Goal: Information Seeking & Learning: Understand process/instructions

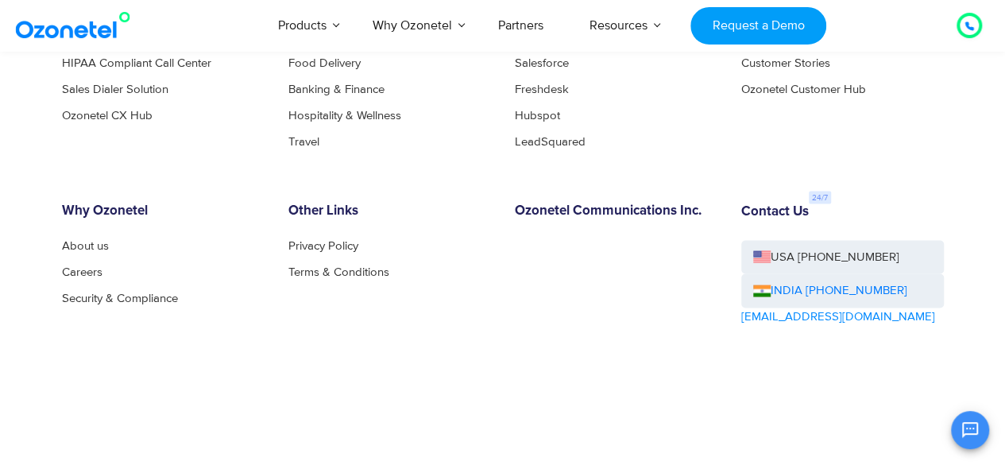
scroll to position [4542, 0]
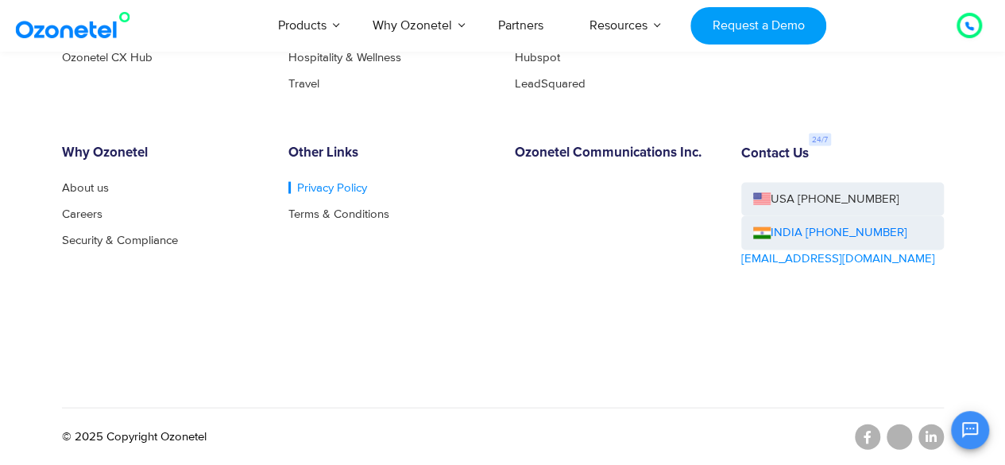
click at [331, 182] on link "Privacy Policy" at bounding box center [328, 188] width 79 height 12
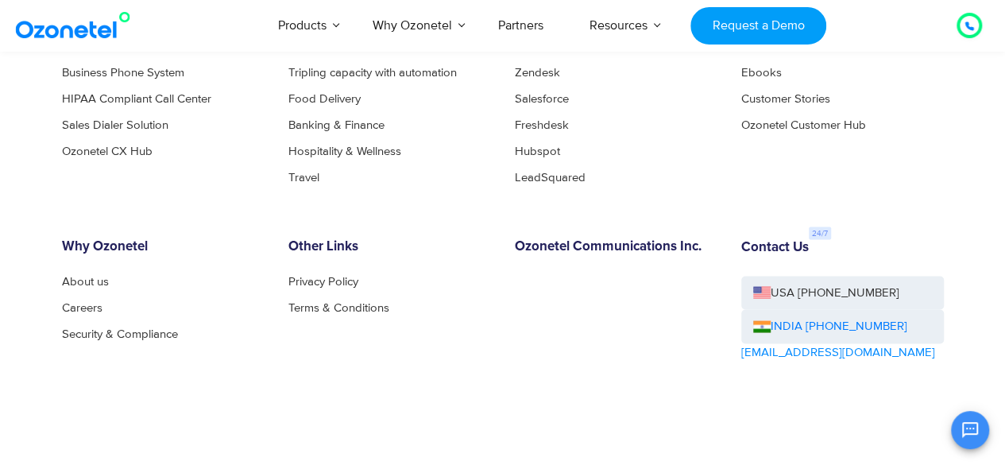
scroll to position [4436, 0]
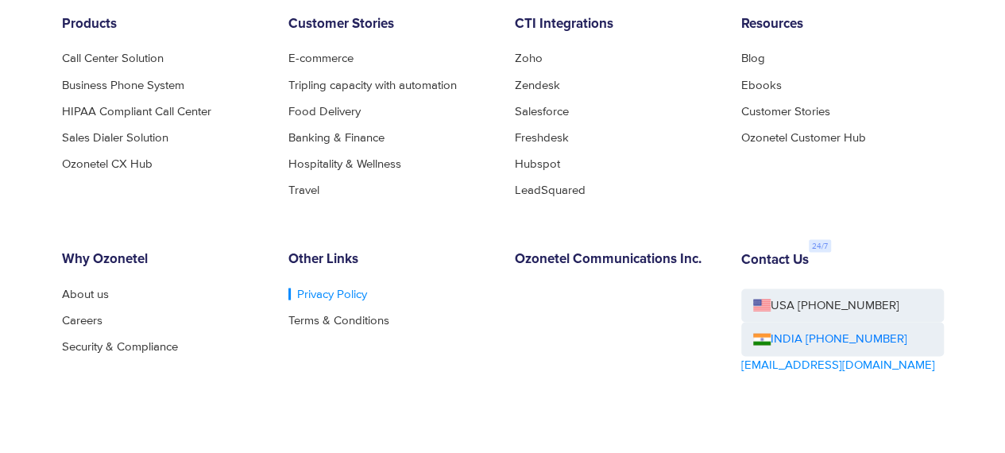
click at [322, 290] on link "Privacy Policy" at bounding box center [328, 294] width 79 height 12
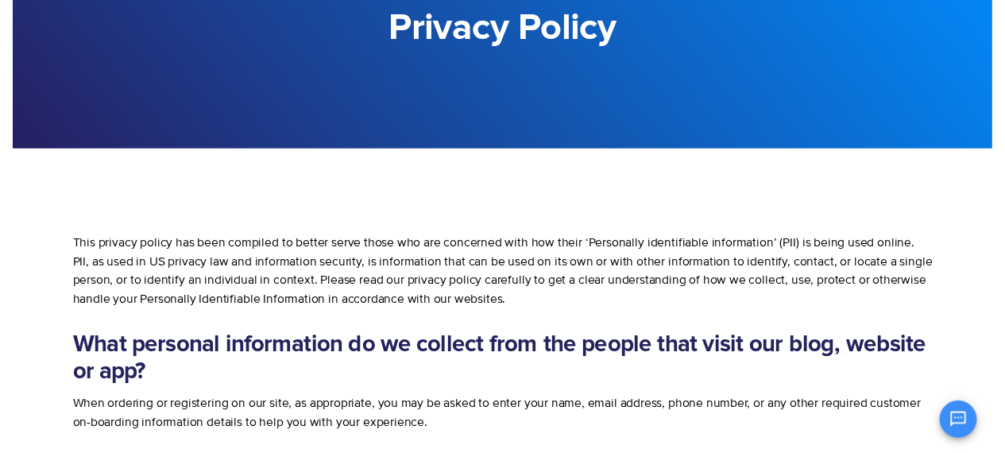
scroll to position [106, 0]
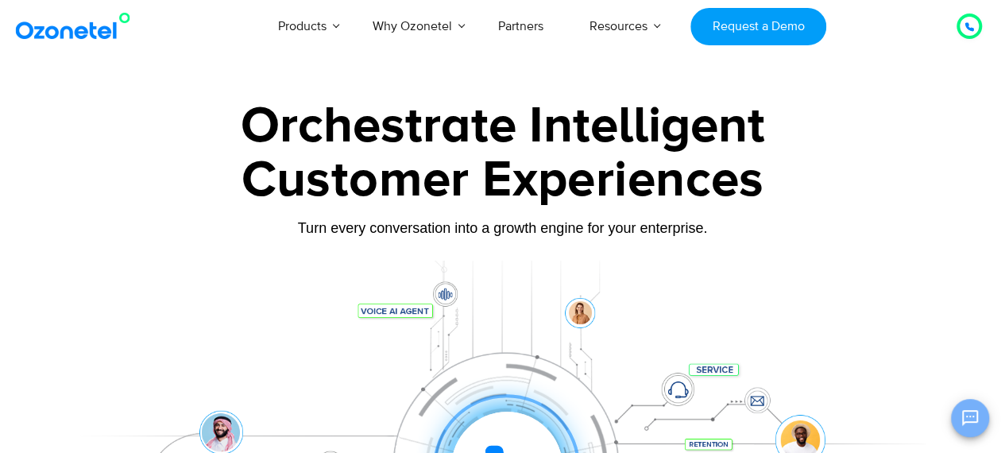
click at [971, 416] on icon "Open chat" at bounding box center [970, 418] width 19 height 19
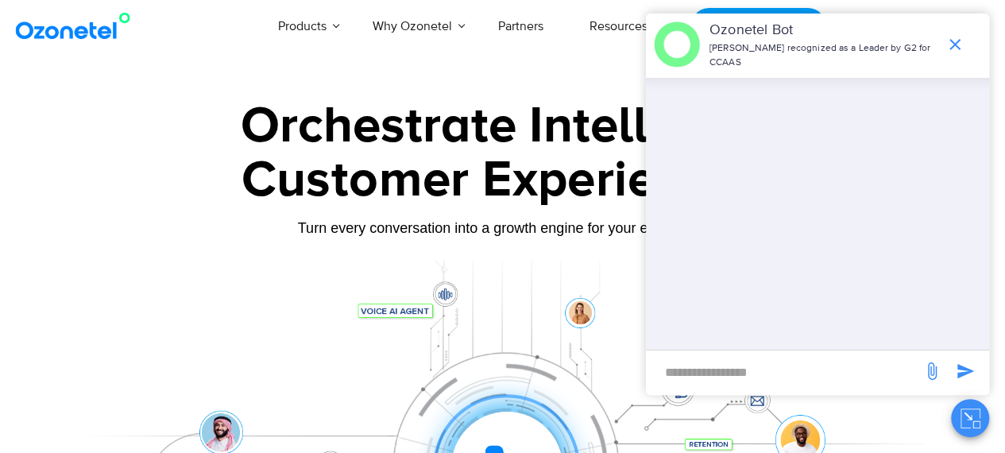
click at [971, 416] on icon "Close chat" at bounding box center [969, 417] width 4 height 4
